Goal: Task Accomplishment & Management: Use online tool/utility

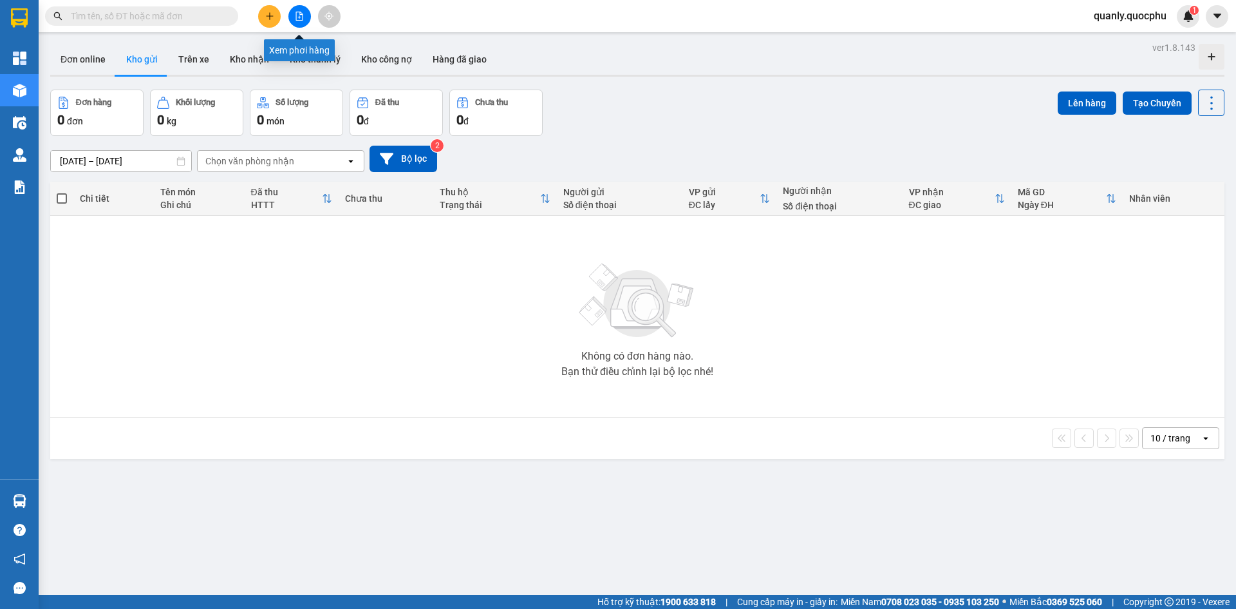
click at [296, 23] on button at bounding box center [299, 16] width 23 height 23
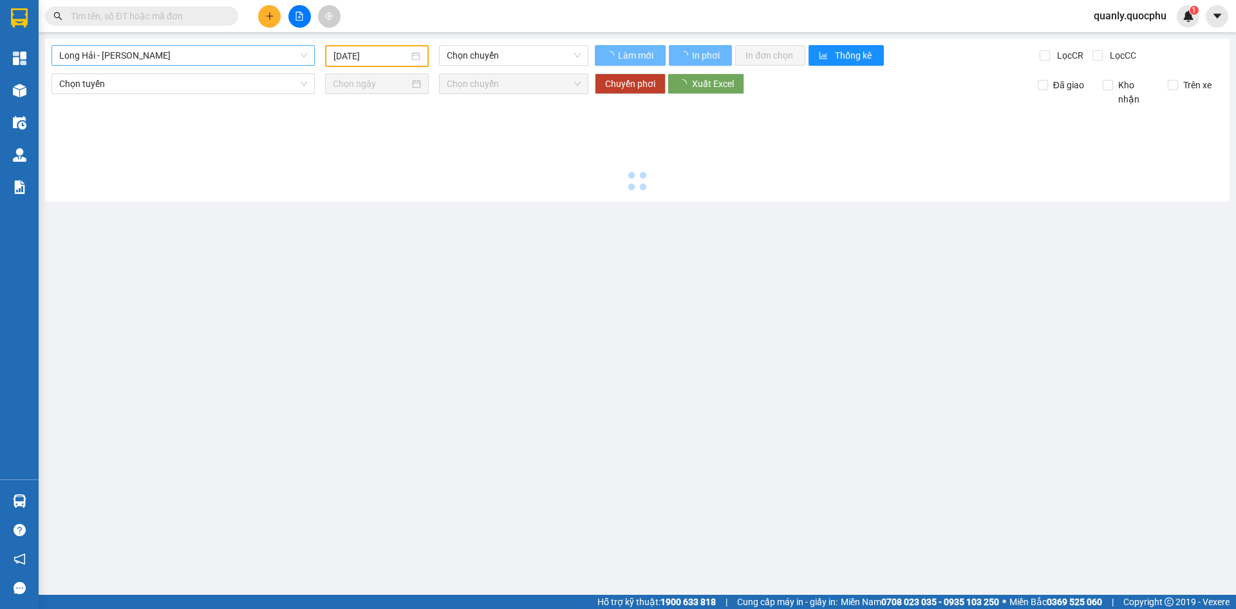
type input "[DATE]"
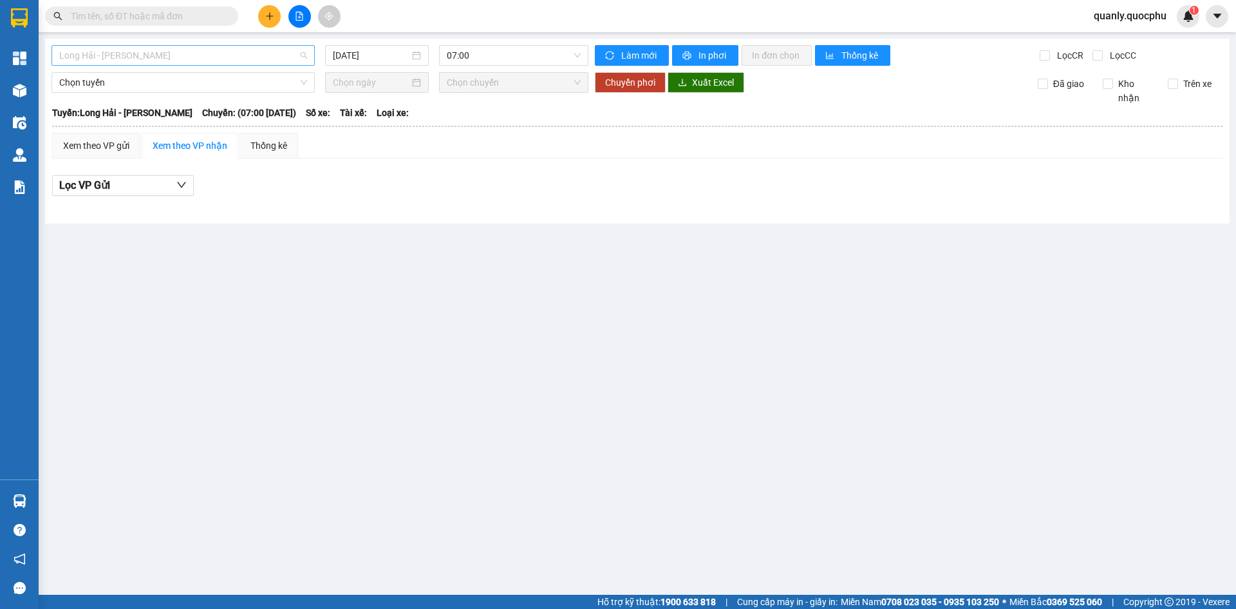
click at [203, 51] on span "Long Hải - [PERSON_NAME]" at bounding box center [183, 55] width 248 height 19
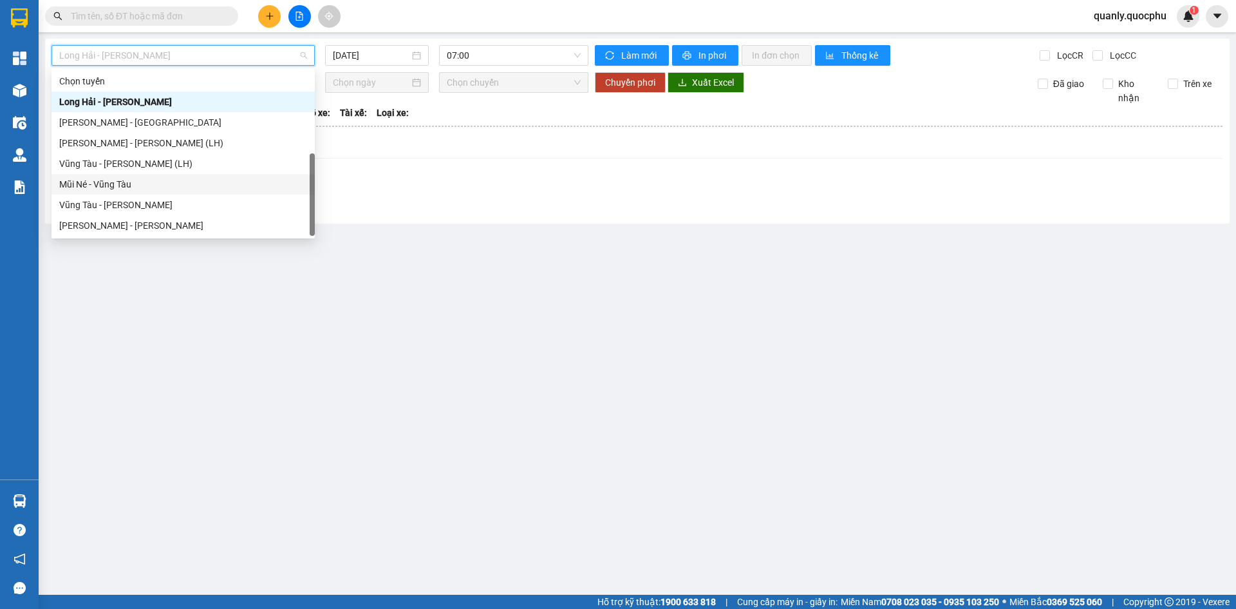
scroll to position [21, 0]
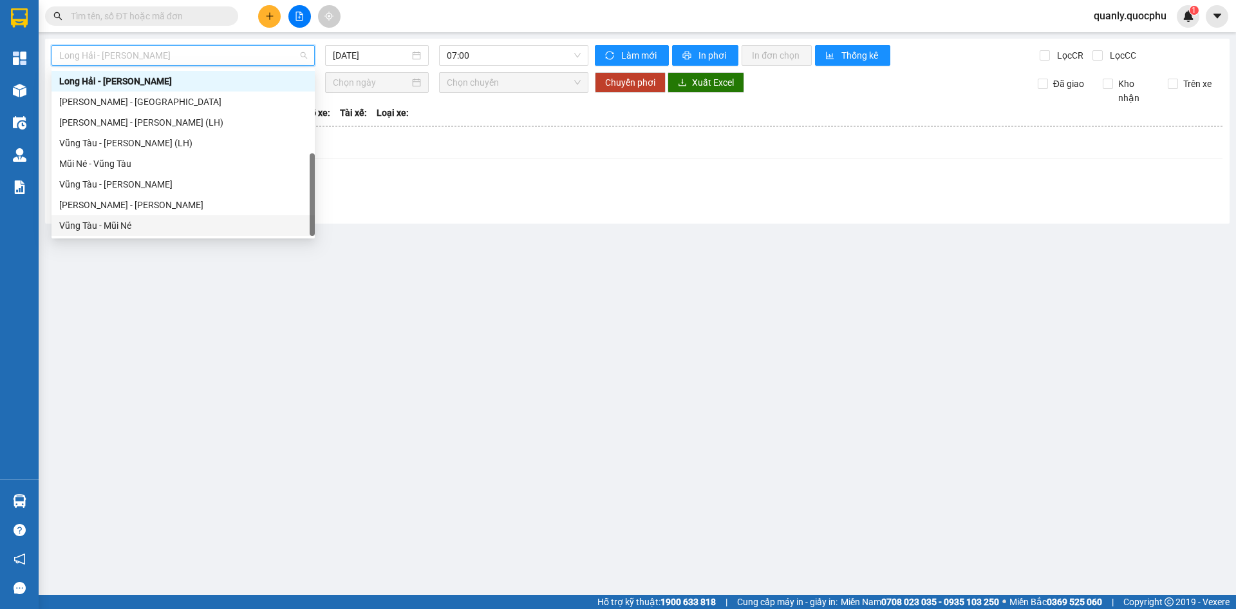
click at [120, 220] on div "Vũng Tàu - Mũi Né" at bounding box center [183, 225] width 248 height 14
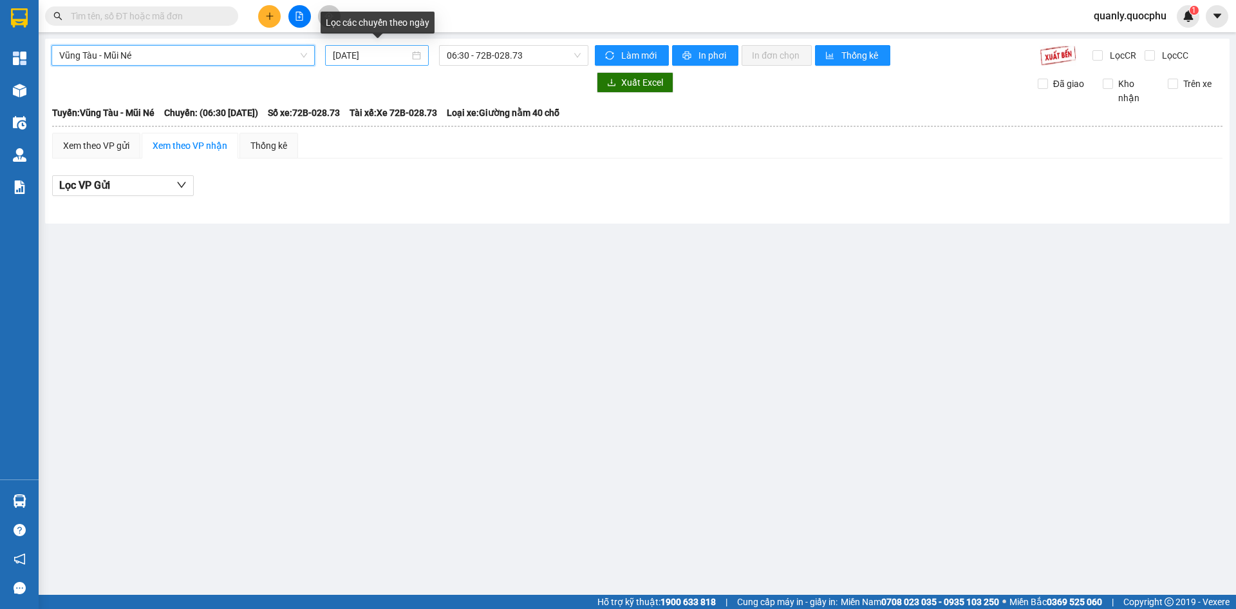
click at [392, 61] on input "[DATE]" at bounding box center [371, 55] width 77 height 14
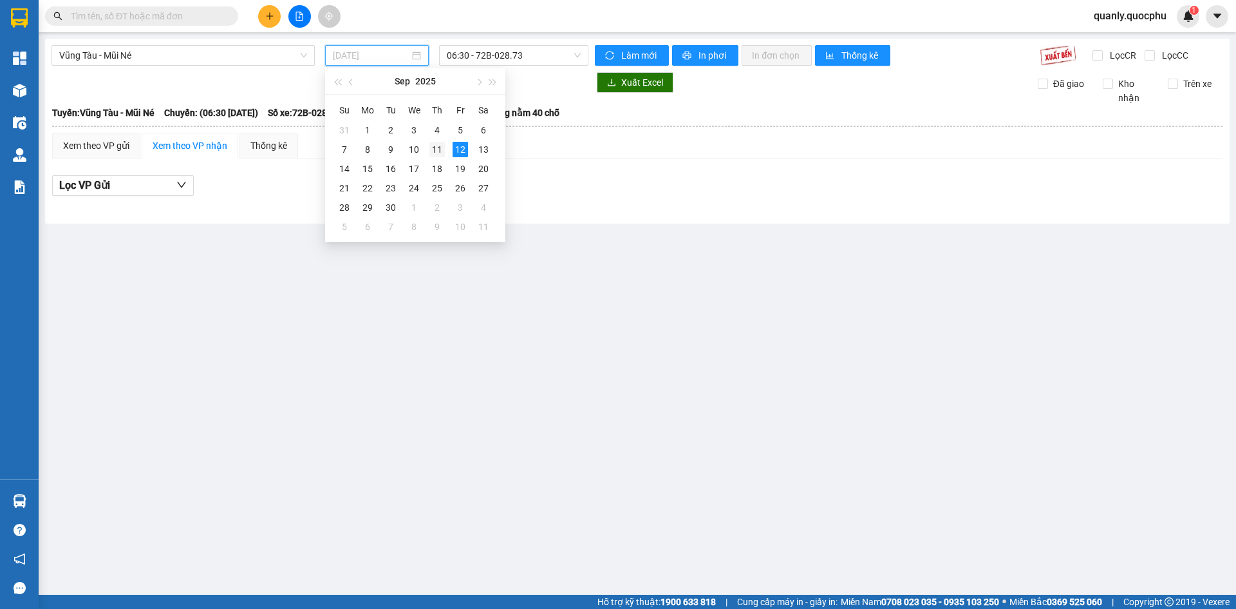
click at [439, 151] on div "11" at bounding box center [437, 149] width 15 height 15
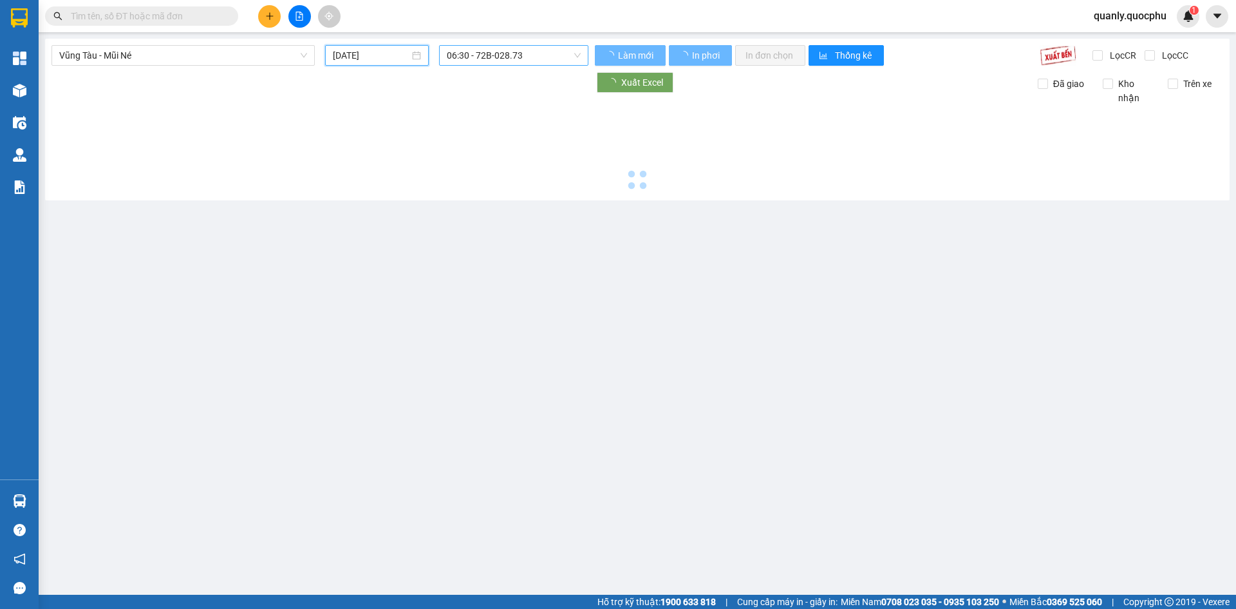
click at [542, 55] on span "06:30 - 72B-028.73" at bounding box center [514, 55] width 134 height 19
type input "[DATE]"
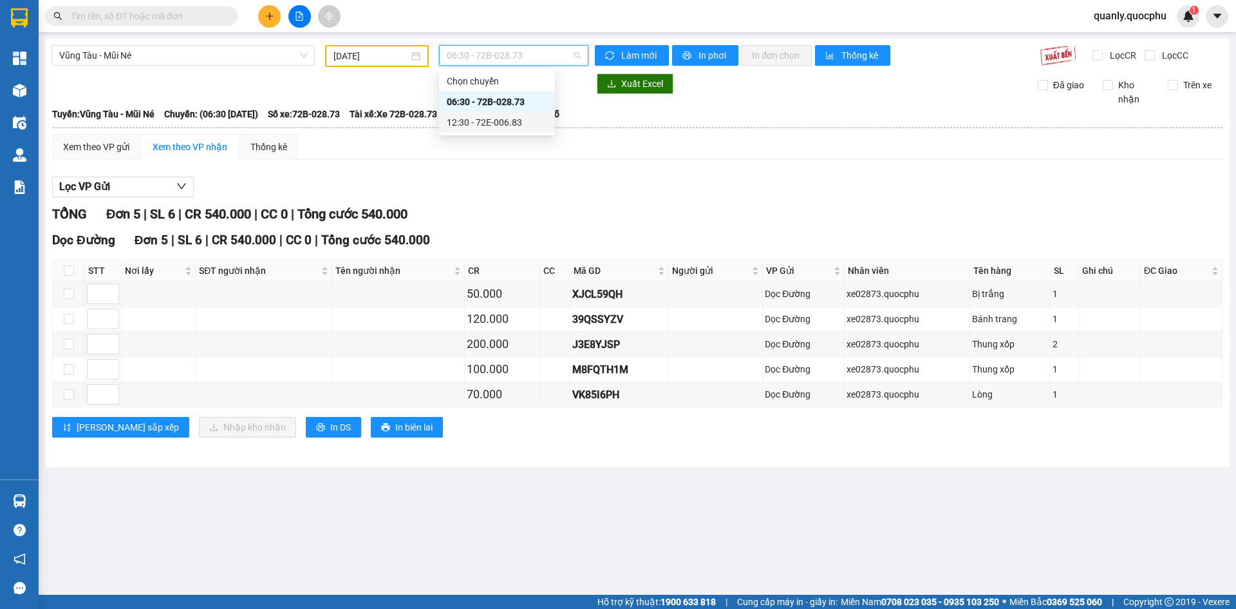
click at [511, 118] on div "12:30 - 72E-006.83" at bounding box center [497, 122] width 100 height 14
